Goal: Task Accomplishment & Management: Manage account settings

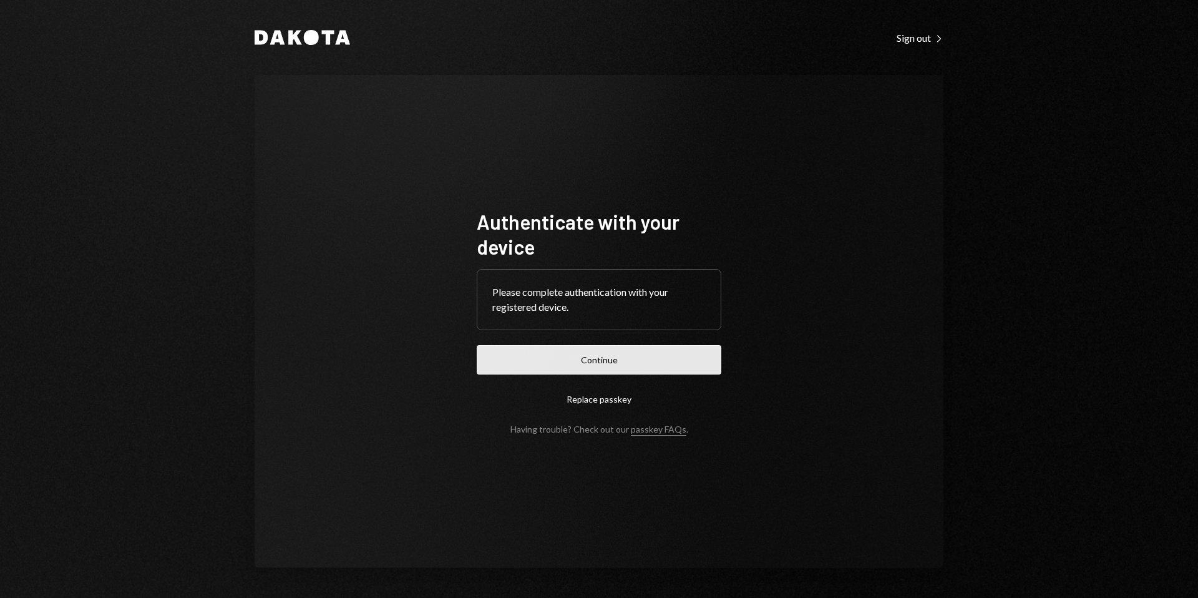
click at [631, 360] on button "Continue" at bounding box center [599, 359] width 245 height 29
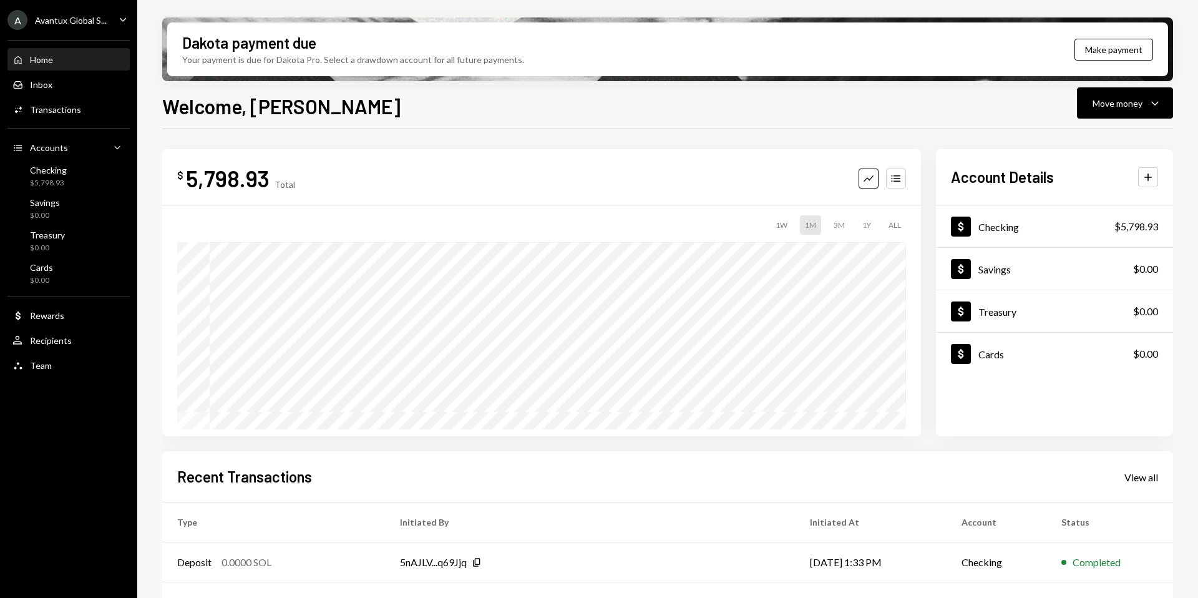
click at [39, 19] on div "Avantux Global S..." at bounding box center [71, 20] width 72 height 11
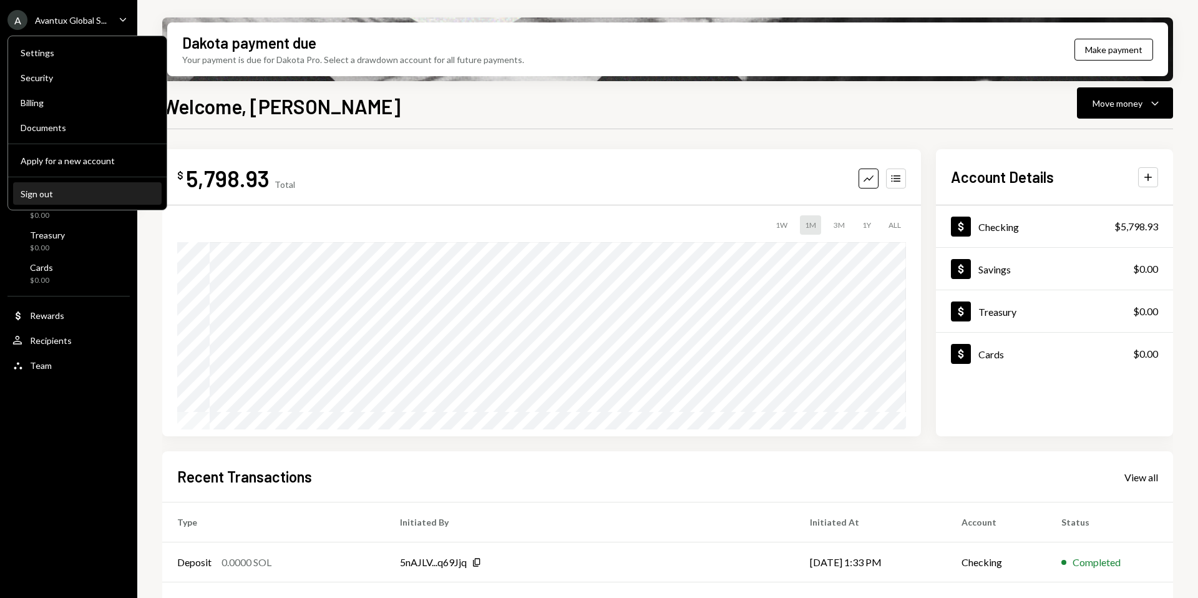
click at [37, 195] on div "Sign out" at bounding box center [88, 194] width 134 height 11
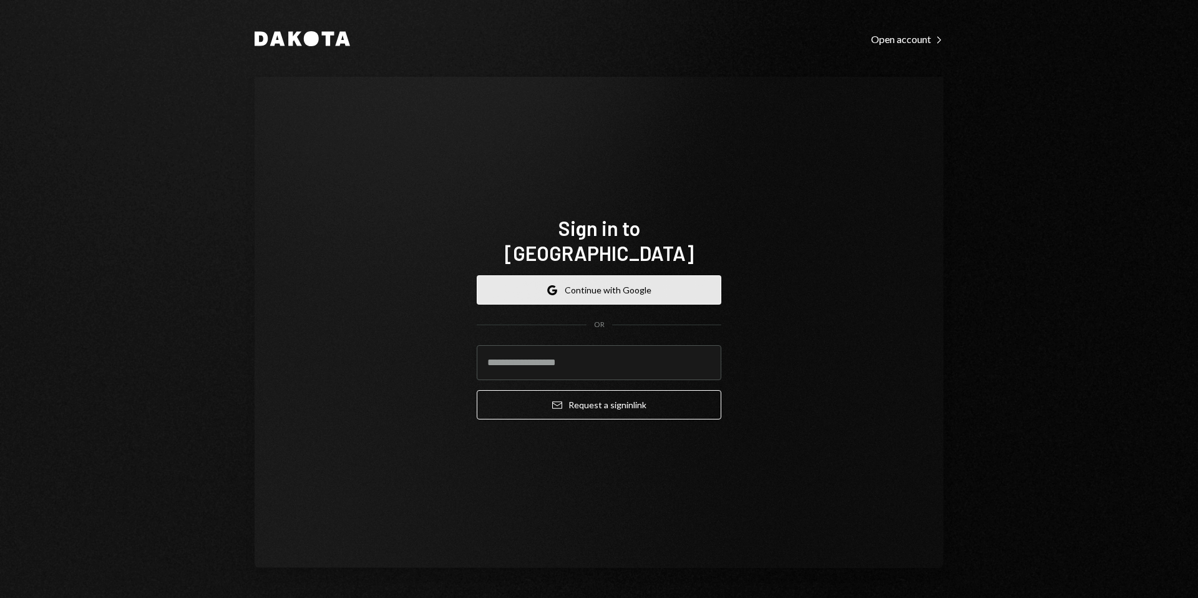
click at [602, 280] on button "Google Continue with Google" at bounding box center [599, 289] width 245 height 29
